Goal: Transaction & Acquisition: Purchase product/service

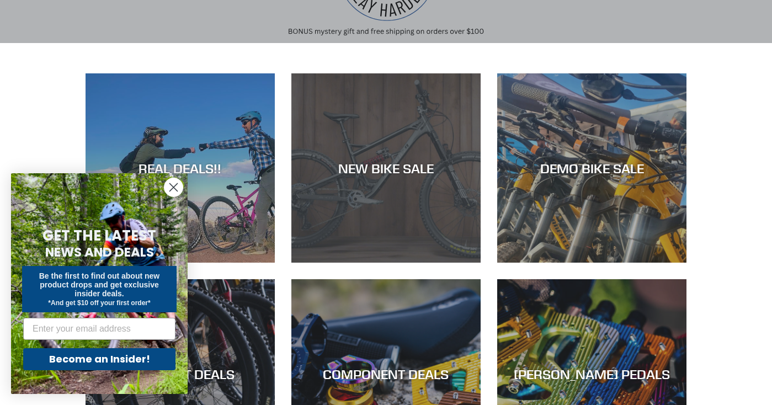
scroll to position [173, 0]
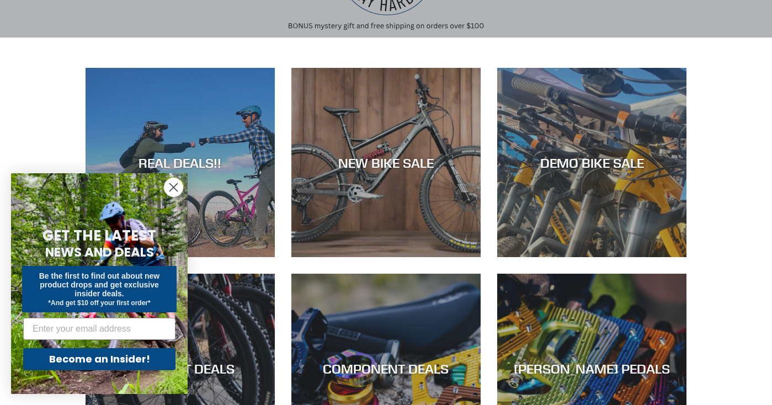
click at [173, 191] on circle "Close dialog" at bounding box center [173, 187] width 18 height 18
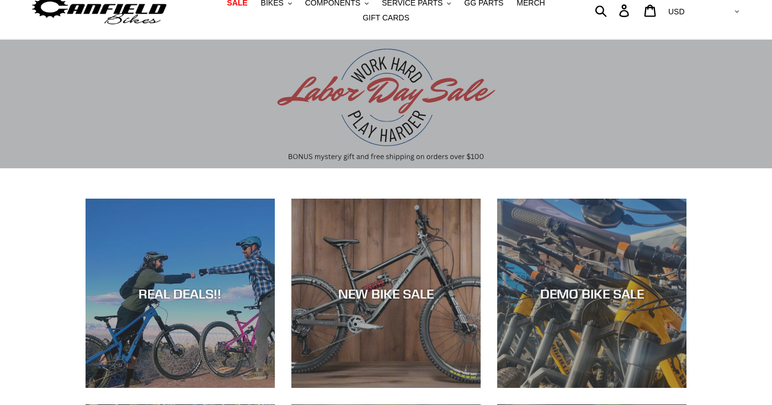
scroll to position [0, 0]
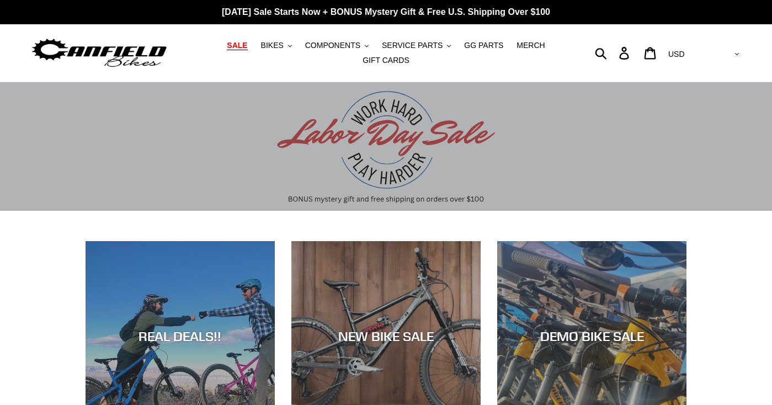
click at [242, 42] on span "SALE" at bounding box center [237, 45] width 20 height 9
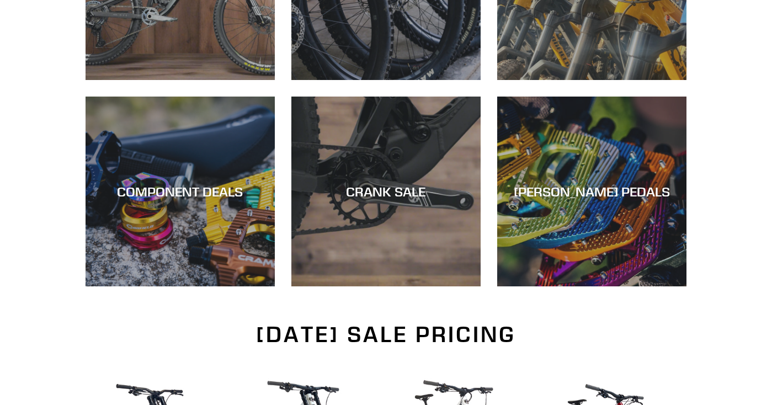
scroll to position [427, 0]
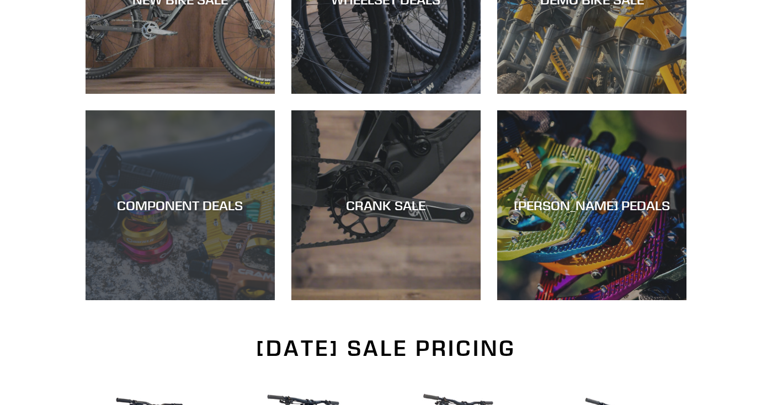
click at [178, 300] on div "COMPONENT DEALS" at bounding box center [179, 300] width 189 height 0
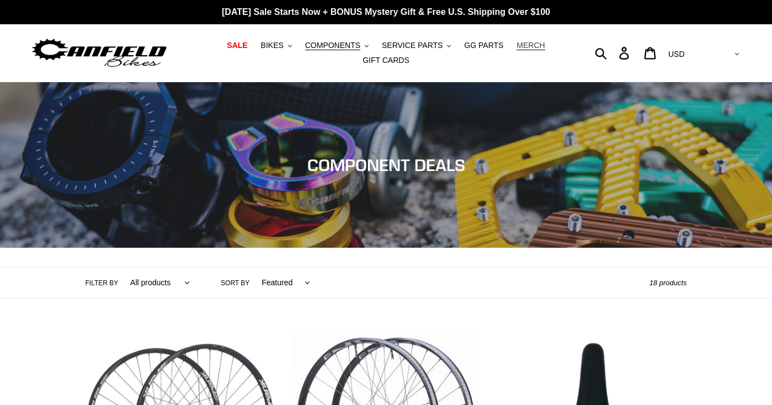
click at [523, 45] on span "MERCH" at bounding box center [530, 45] width 28 height 9
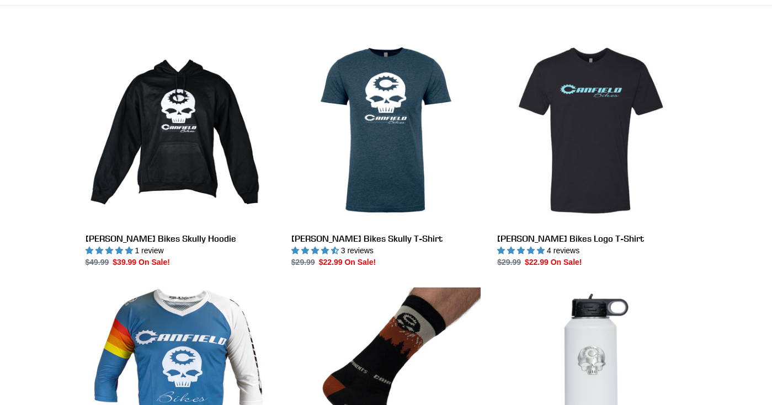
scroll to position [294, 0]
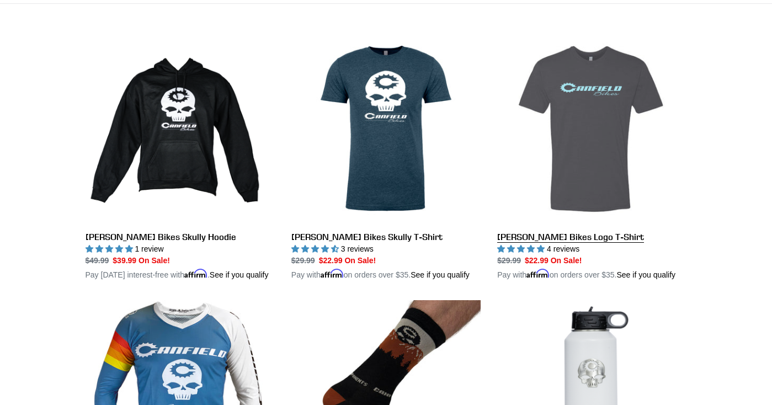
click at [547, 234] on link "Canfield Bikes Logo T-Shirt" at bounding box center [591, 157] width 189 height 247
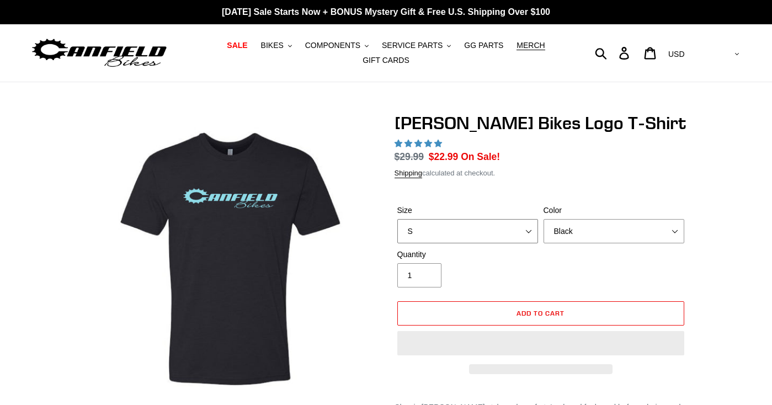
click at [521, 219] on select "S M L pre-order ETA 9/20/25 XL pre-order ETA 9/20/25 2XL pre-order ETA 9/20/25" at bounding box center [467, 231] width 141 height 24
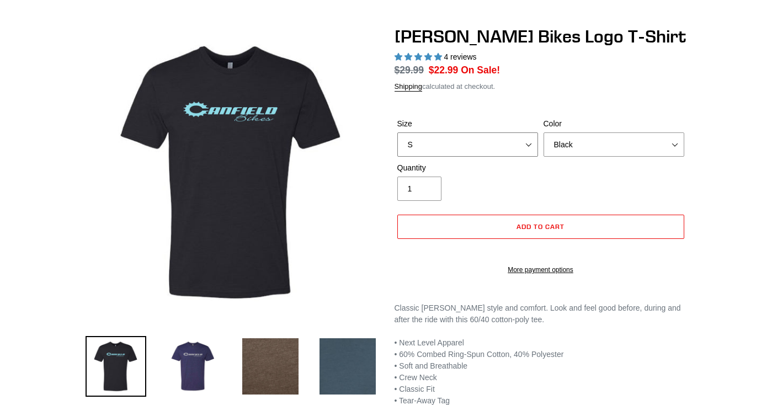
select select "highest-rating"
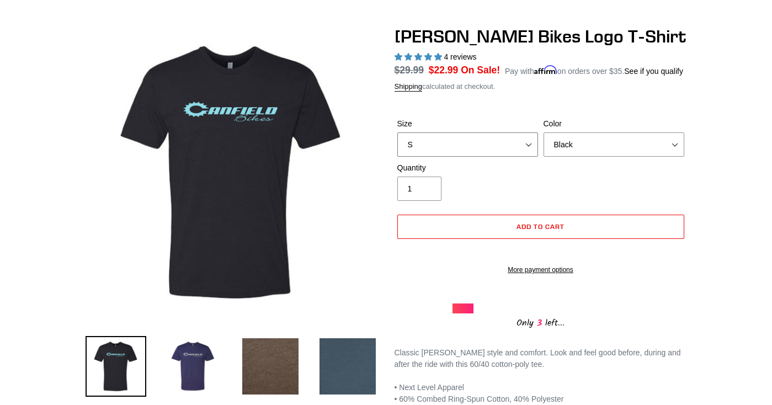
select select "XL pre-order ETA 9/20/25"
click at [590, 157] on select "Black Brown Indigo Storm Blue" at bounding box center [613, 144] width 141 height 24
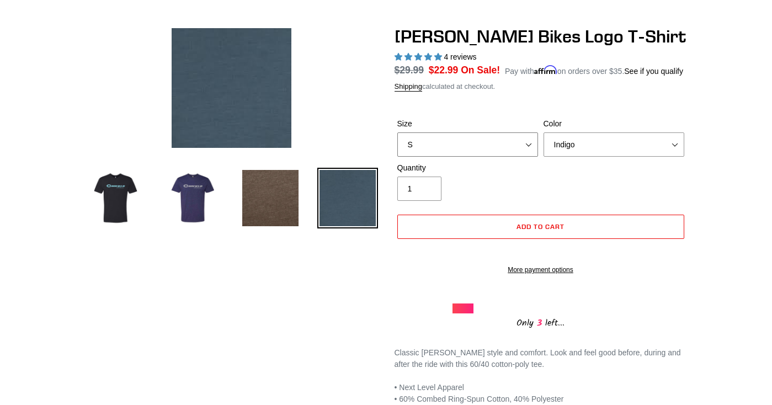
click at [512, 157] on select "S M L pre-order ETA 9/20/25 XL pre-order ETA 9/20/25 2XL pre-order ETA 9/20/25" at bounding box center [467, 144] width 141 height 24
click at [589, 157] on select "Black Brown Indigo Storm Blue" at bounding box center [613, 144] width 141 height 24
select select "Storm Blue"
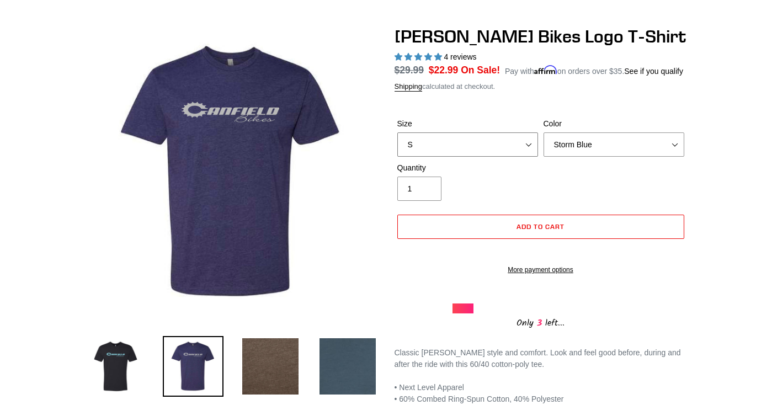
click at [500, 157] on select "S M L pre-order ETA 9/20/25 XL pre-order ETA 9/20/25 2XL pre-order ETA 9/20/25" at bounding box center [467, 144] width 141 height 24
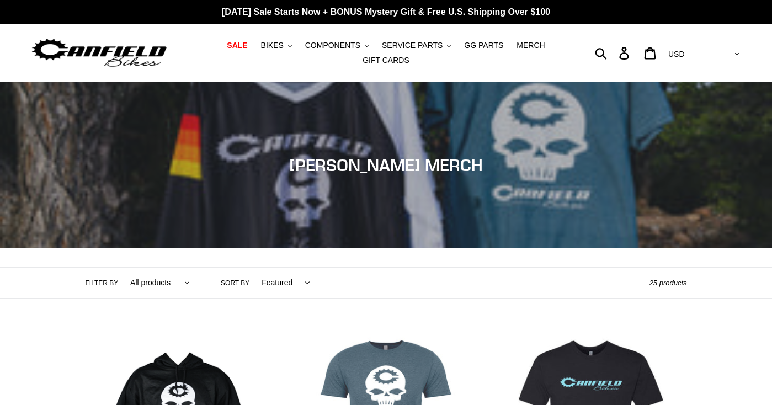
scroll to position [294, 0]
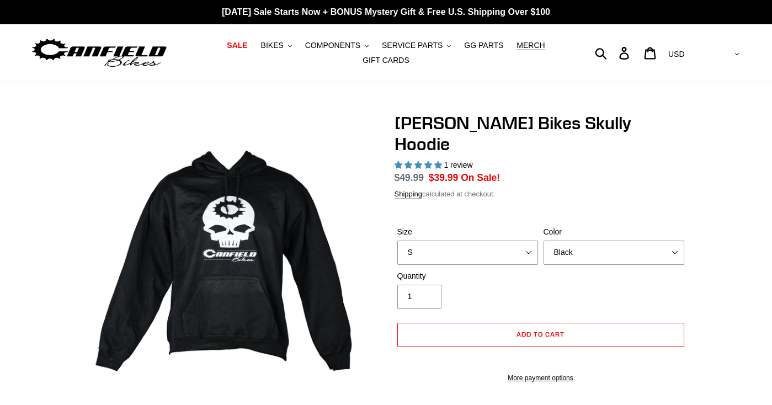
select select "highest-rating"
click at [500, 240] on select "S M pre-order ETA 9.20.25 L pre-order ETA 9.20.25 XL pre-order ETA 9.20.25" at bounding box center [467, 252] width 141 height 24
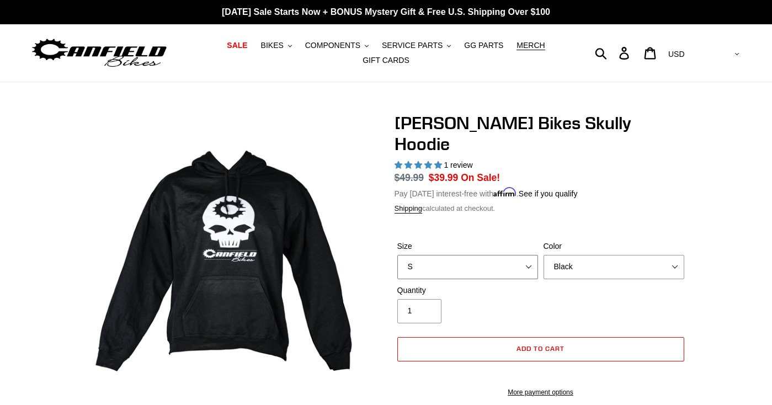
select select "L pre-order ETA 9.20.25"
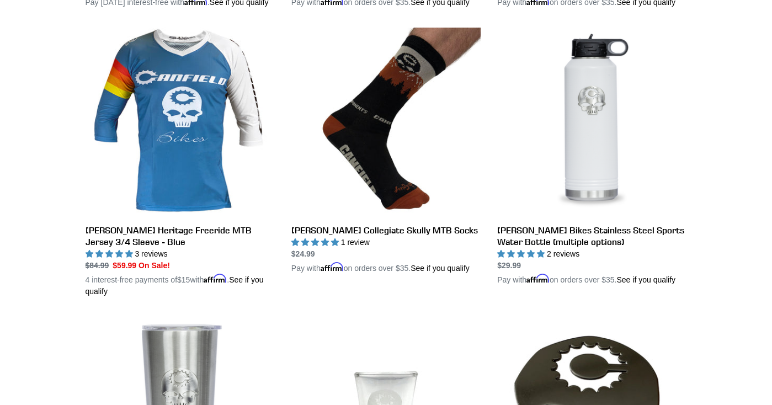
scroll to position [565, 0]
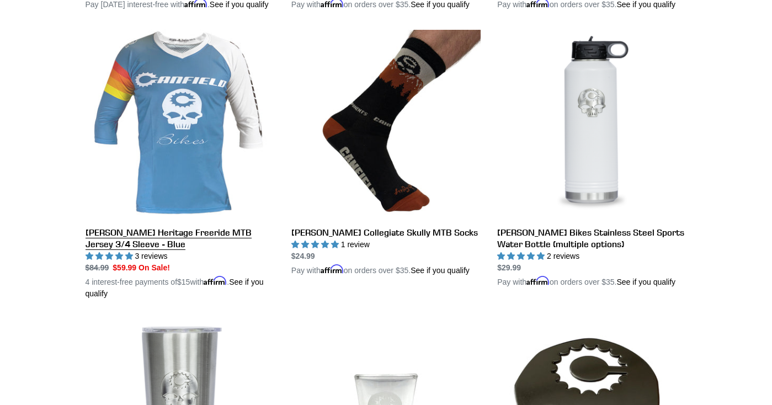
click at [143, 244] on link "Canfield Heritage Freeride MTB Jersey 3/4 Sleeve - Blue" at bounding box center [179, 165] width 189 height 270
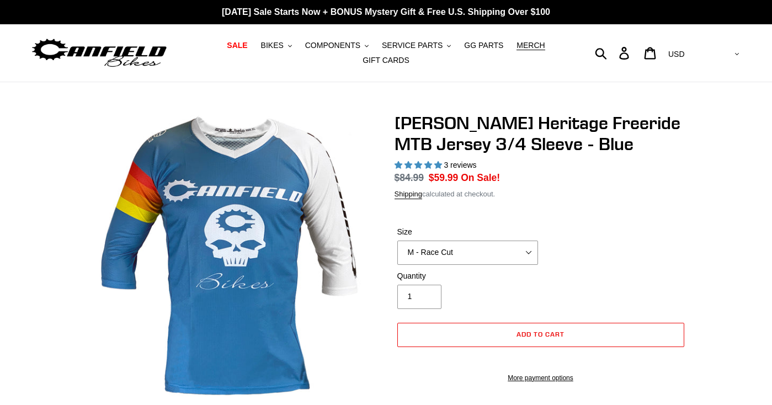
select select "highest-rating"
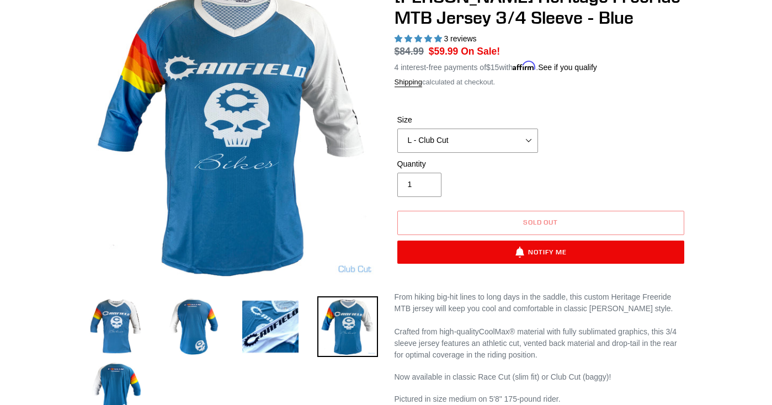
scroll to position [132, 0]
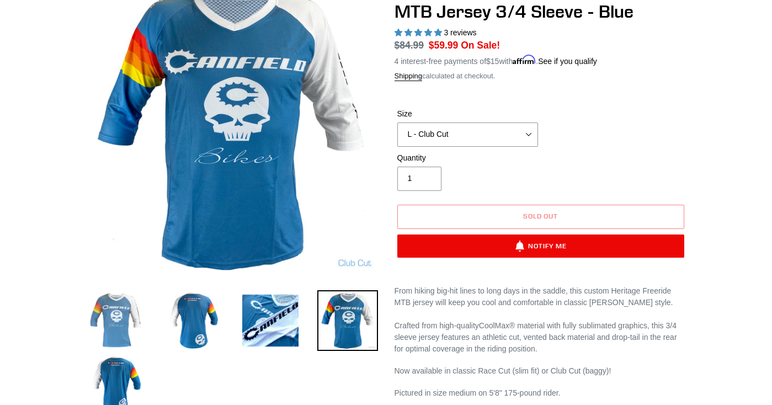
click at [101, 315] on img at bounding box center [115, 320] width 61 height 61
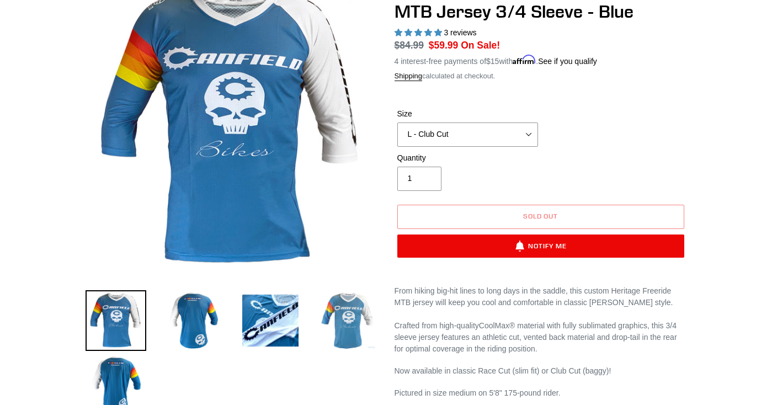
click at [359, 329] on img at bounding box center [347, 320] width 61 height 61
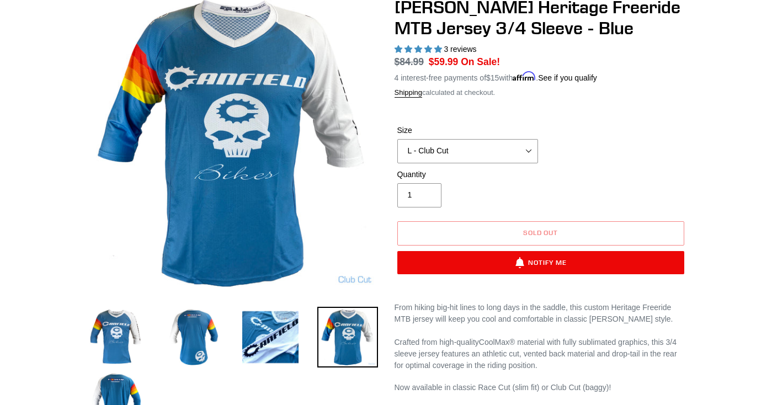
scroll to position [112, 0]
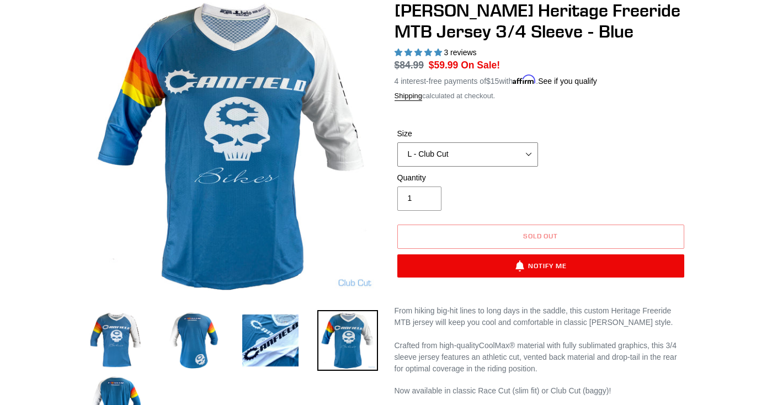
click at [503, 146] on select "S - Race Cut M - Race Cut L - Race Cut XL - Race Cut XXL - Race Cut S - Club Cu…" at bounding box center [467, 154] width 141 height 24
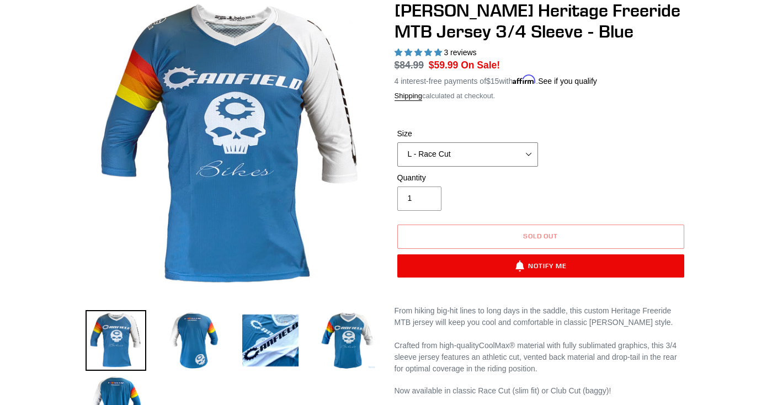
click at [482, 156] on select "S - Race Cut M - Race Cut L - Race Cut XL - Race Cut XXL - Race Cut S - Club Cu…" at bounding box center [467, 154] width 141 height 24
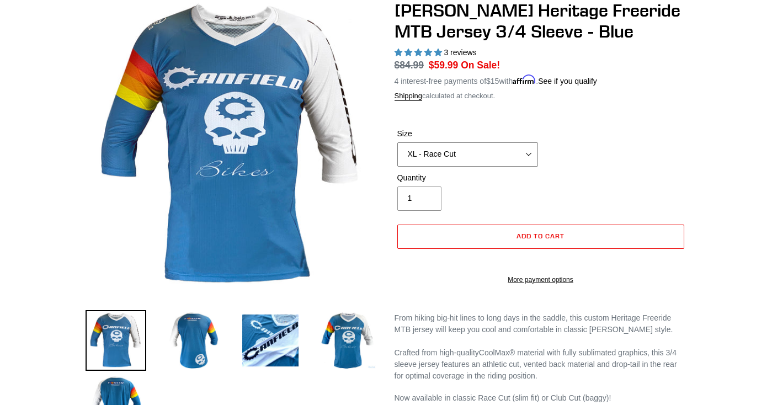
click at [516, 153] on select "S - Race Cut M - Race Cut L - Race Cut XL - Race Cut XXL - Race Cut S - Club Cu…" at bounding box center [467, 154] width 141 height 24
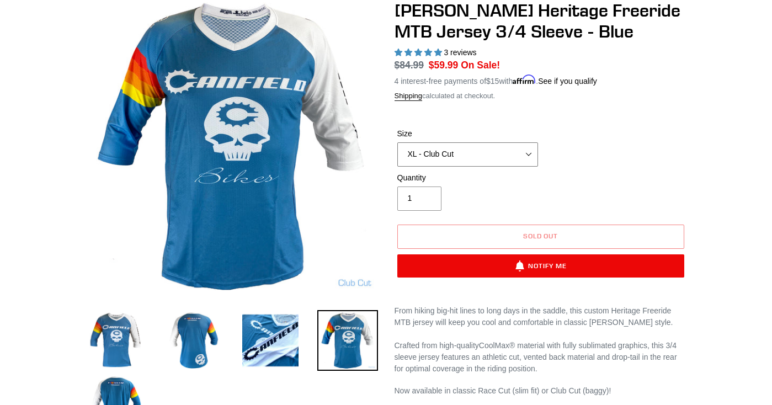
click at [519, 158] on select "S - Race Cut M - Race Cut L - Race Cut XL - Race Cut XXL - Race Cut S - Club Cu…" at bounding box center [467, 154] width 141 height 24
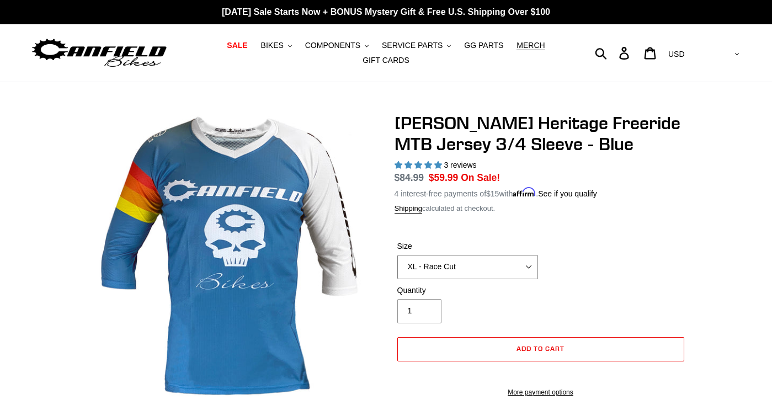
click at [510, 276] on select "S - Race Cut M - Race Cut L - Race Cut XL - Race Cut XXL - Race Cut S - Club Cu…" at bounding box center [467, 267] width 141 height 24
select select "L - Club Cut"
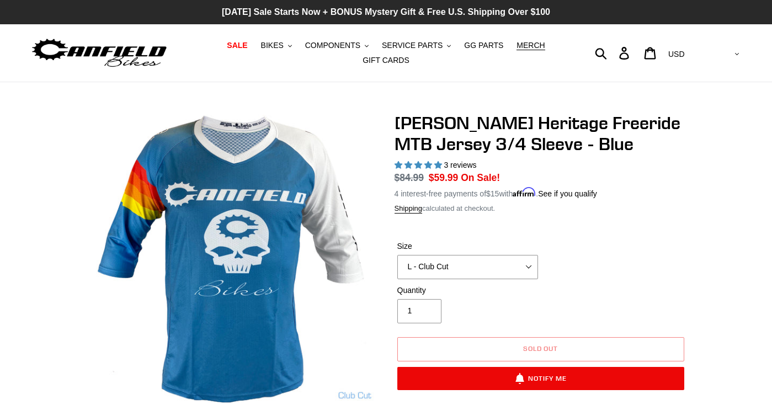
click at [397, 12] on p "[DATE] Sale Starts Now + BONUS Mystery Gift & Free U.S. Shipping Over $100" at bounding box center [386, 12] width 772 height 24
